Goal: Task Accomplishment & Management: Use online tool/utility

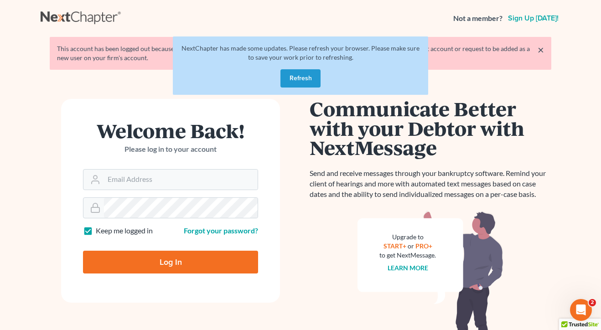
click at [308, 78] on button "Refresh" at bounding box center [300, 78] width 40 height 18
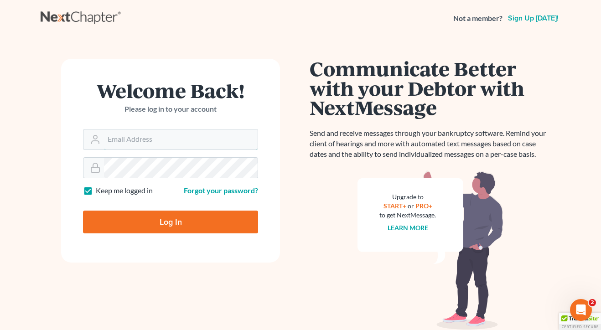
type input "cstewartlegal@gmail.com"
click at [170, 221] on input "Log In" at bounding box center [170, 222] width 175 height 23
type input "Thinking..."
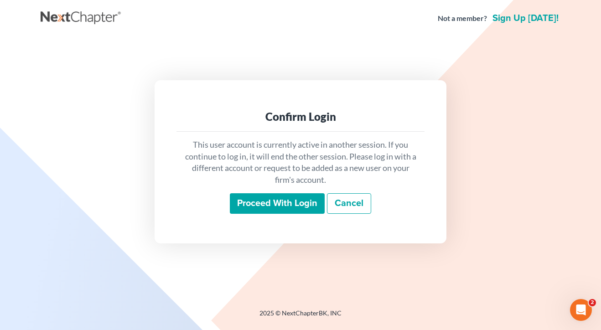
click at [278, 204] on input "Proceed with login" at bounding box center [277, 203] width 95 height 21
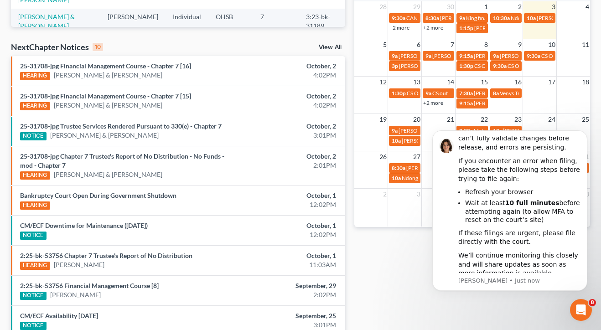
scroll to position [253, 0]
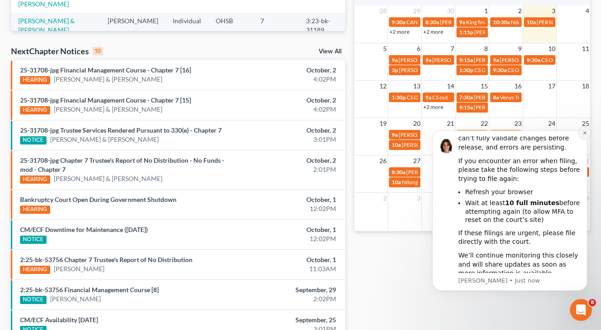
click at [585, 132] on icon "Dismiss notification" at bounding box center [584, 132] width 5 height 5
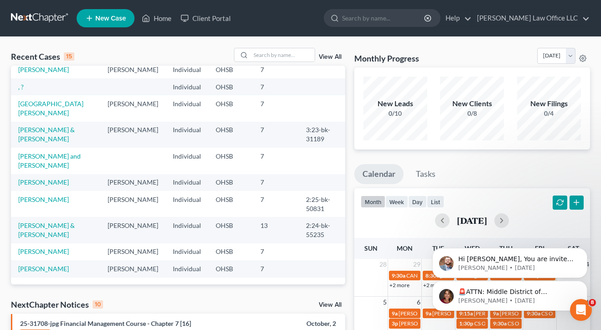
scroll to position [172, 0]
click at [277, 52] on input "search" at bounding box center [283, 54] width 64 height 13
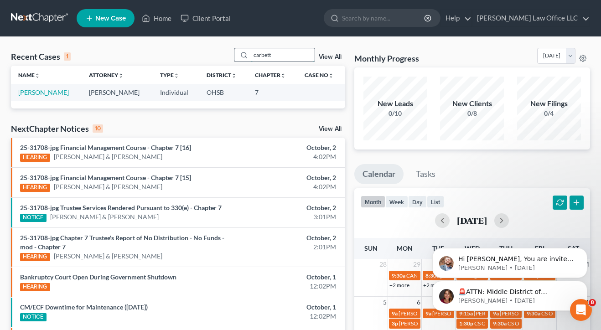
scroll to position [0, 0]
type input "Corbett"
drag, startPoint x: 277, startPoint y: 52, endPoint x: 43, endPoint y: 92, distance: 237.1
click at [43, 92] on link "Carbetta, Brian" at bounding box center [43, 92] width 51 height 8
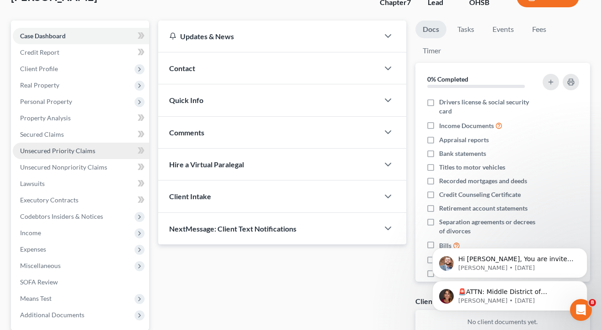
scroll to position [67, 0]
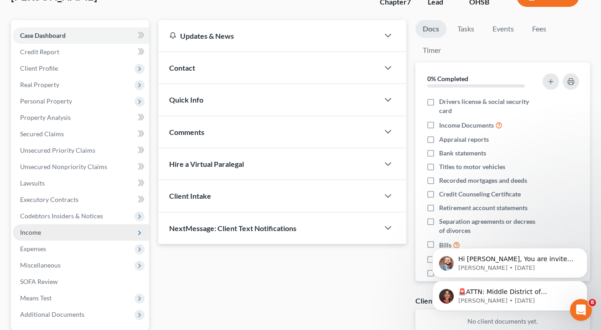
click at [38, 231] on span "Income" at bounding box center [30, 232] width 21 height 8
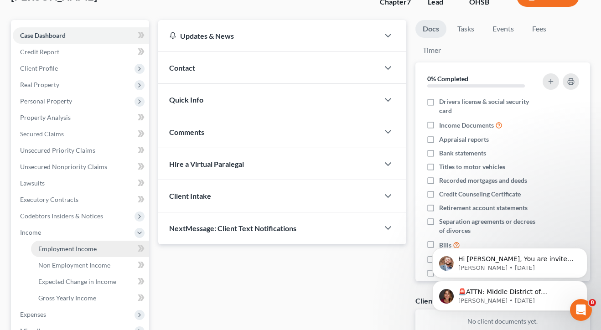
click at [37, 247] on link "Employment Income" at bounding box center [90, 249] width 118 height 16
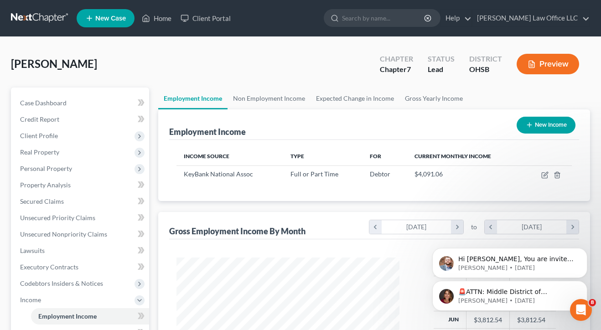
scroll to position [163, 241]
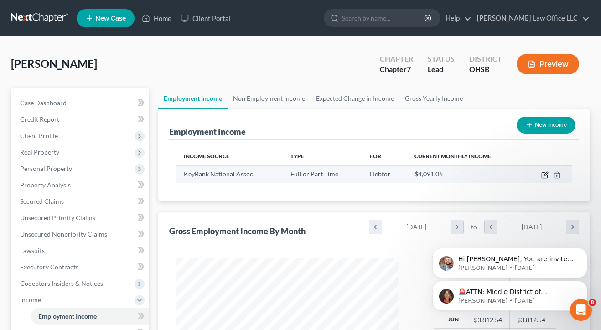
click at [544, 177] on icon "button" at bounding box center [544, 174] width 7 height 7
select select "0"
select select "36"
select select "2"
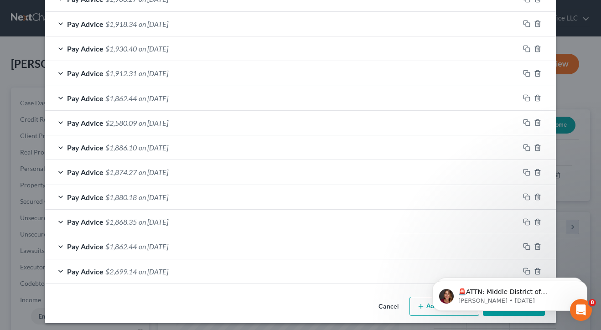
scroll to position [471, 0]
click at [384, 301] on button "Cancel" at bounding box center [388, 307] width 35 height 18
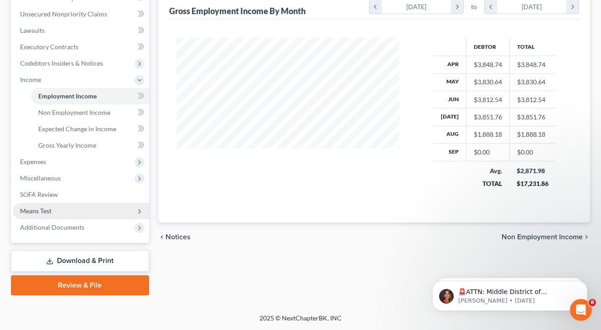
click at [43, 208] on span "Means Test" at bounding box center [35, 211] width 31 height 8
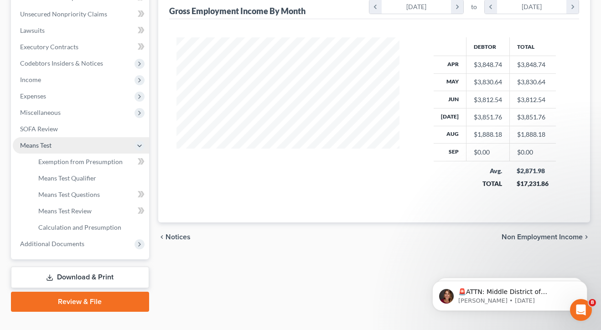
scroll to position [231, 0]
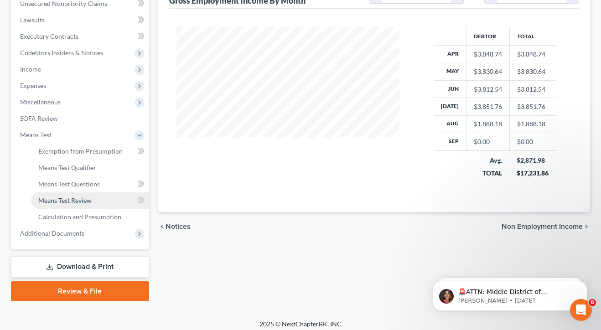
click at [46, 200] on span "Means Test Review" at bounding box center [64, 200] width 53 height 8
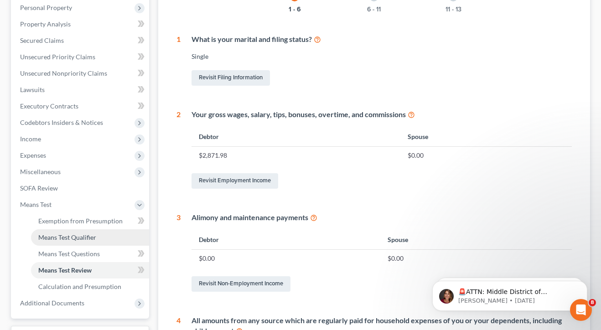
click at [79, 241] on link "Means Test Qualifier" at bounding box center [90, 237] width 118 height 16
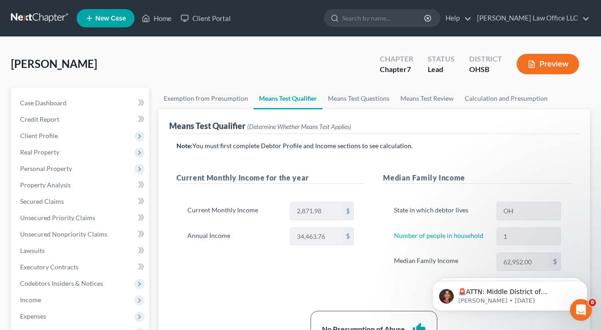
scroll to position [-1, 0]
click at [31, 169] on span "Personal Property" at bounding box center [46, 168] width 52 height 8
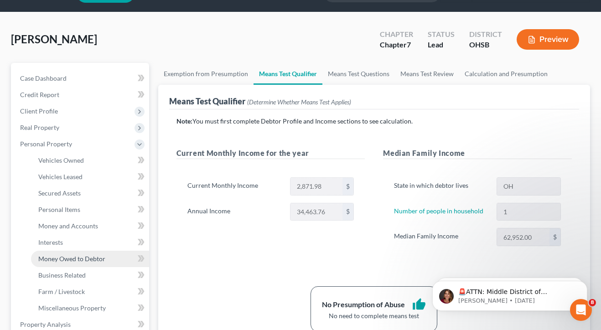
scroll to position [0, 0]
